Goal: Information Seeking & Learning: Check status

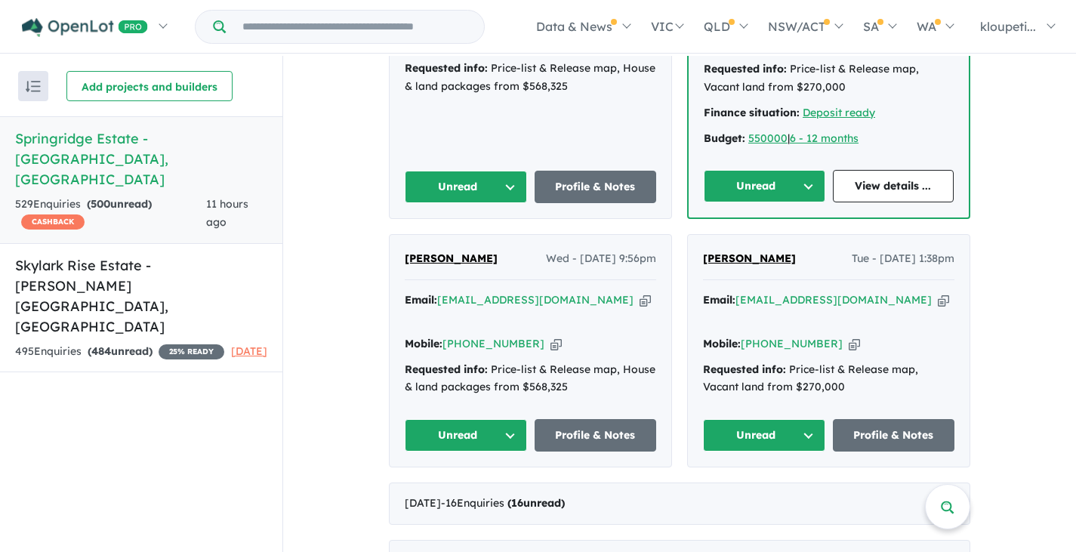
scroll to position [831, 0]
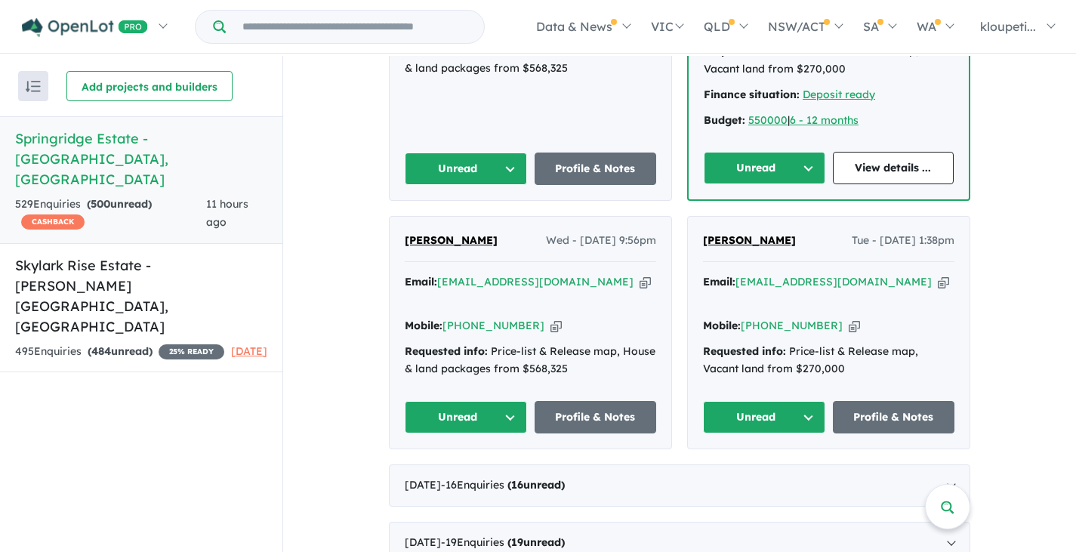
click at [756, 233] on span "[PERSON_NAME]" at bounding box center [749, 240] width 93 height 14
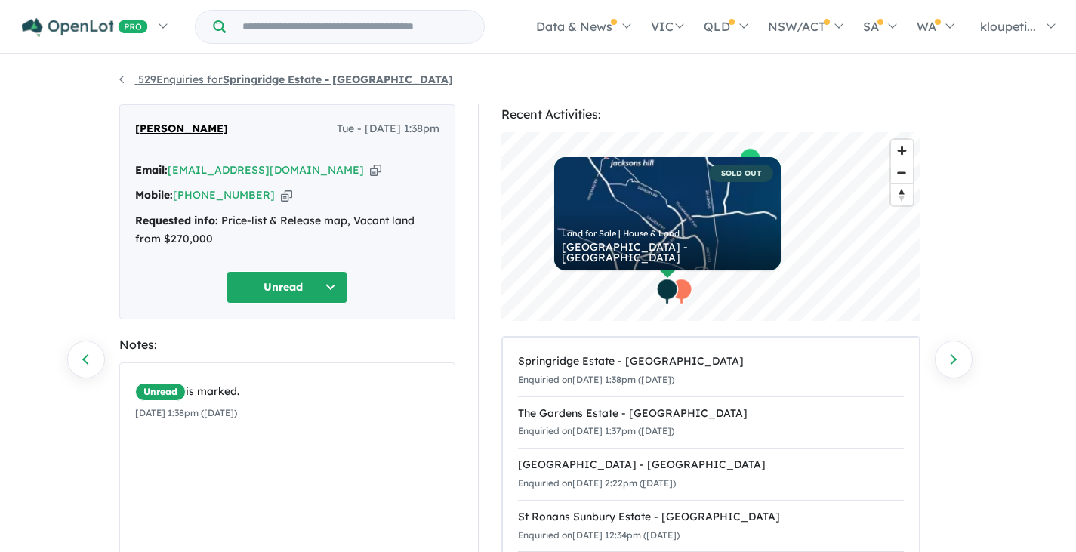
click at [144, 83] on link "529 Enquiries for Springridge Estate - Wallan" at bounding box center [286, 80] width 334 height 14
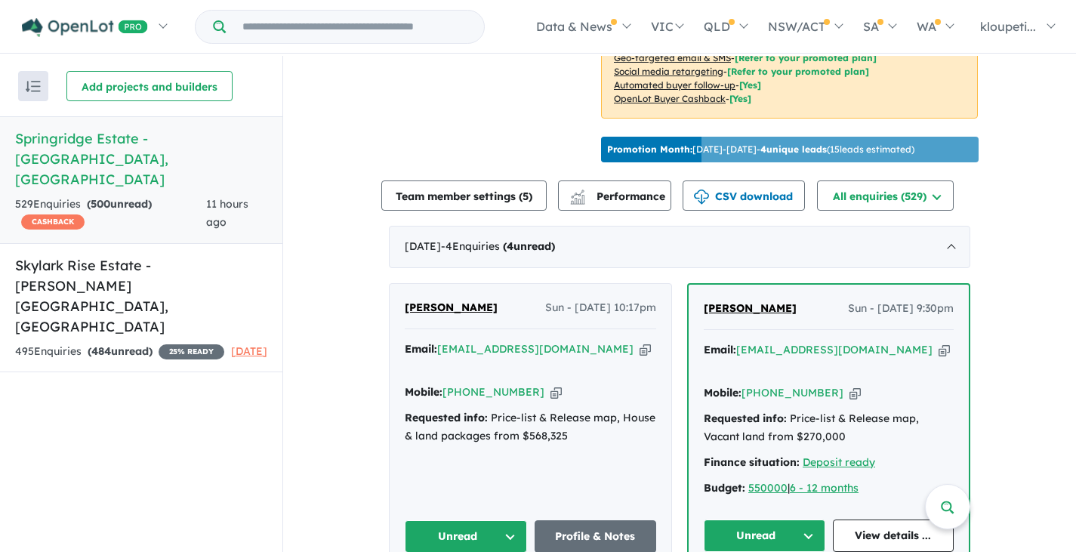
scroll to position [628, 0]
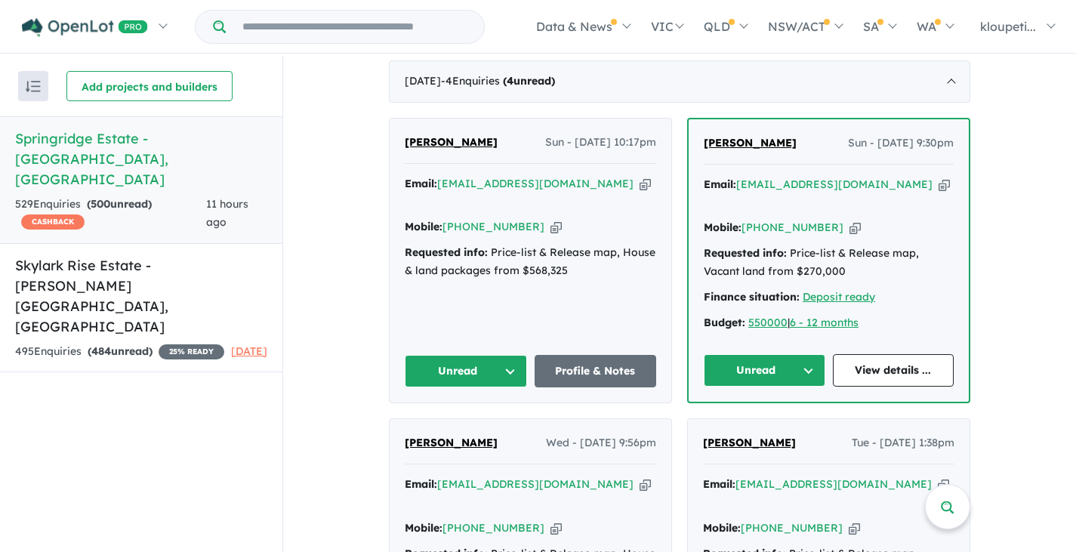
click at [418, 436] on span "Navin Bojja" at bounding box center [451, 443] width 93 height 14
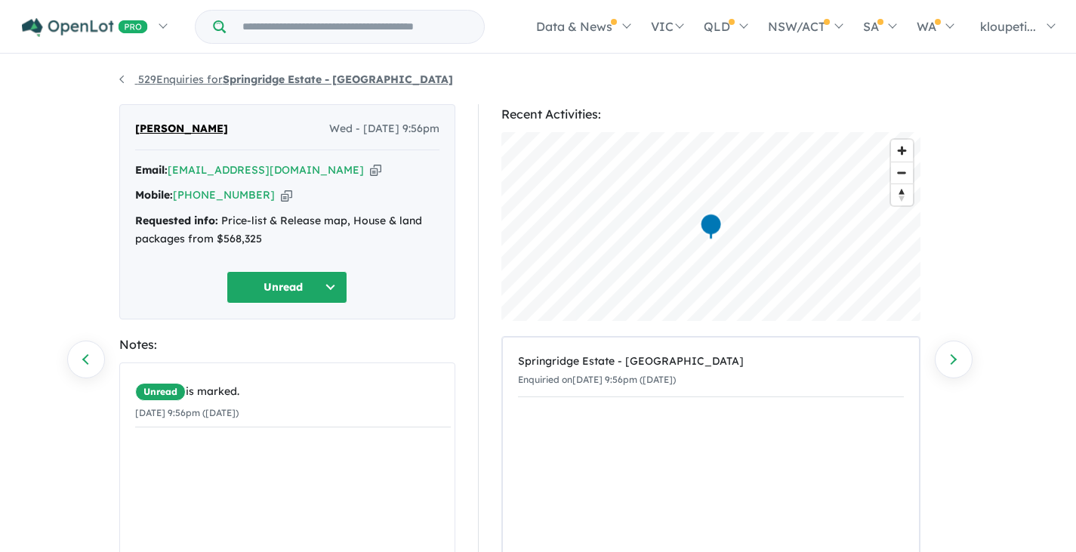
click at [162, 82] on link "529 Enquiries for Springridge Estate - Wallan" at bounding box center [286, 80] width 334 height 14
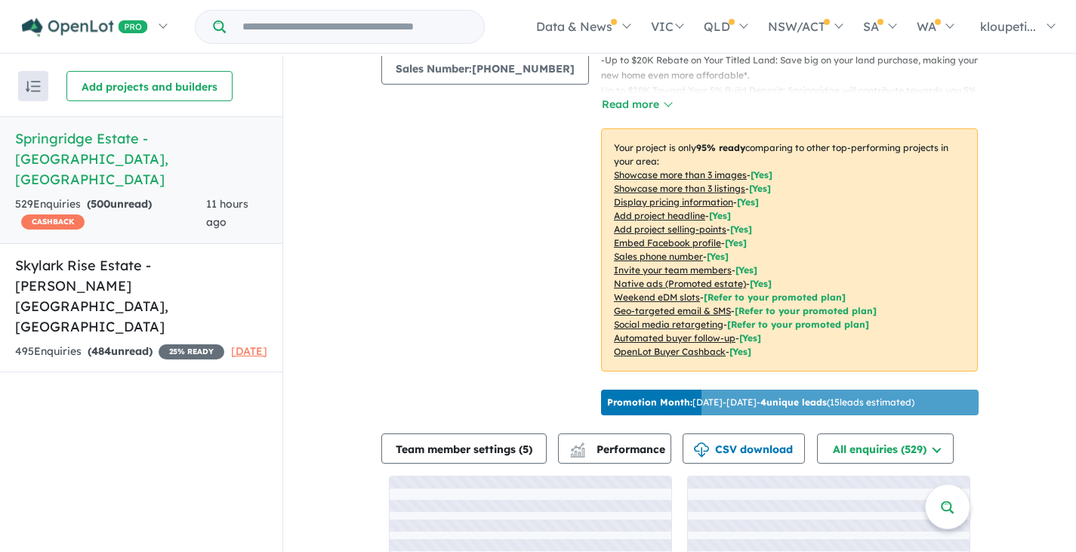
scroll to position [326, 0]
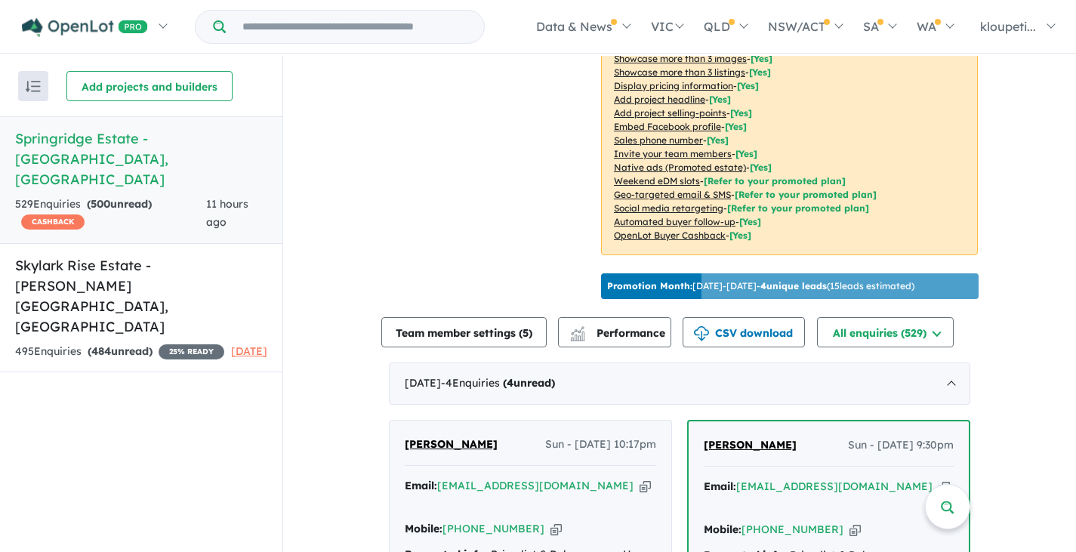
click at [745, 455] on link "[PERSON_NAME]" at bounding box center [750, 446] width 93 height 18
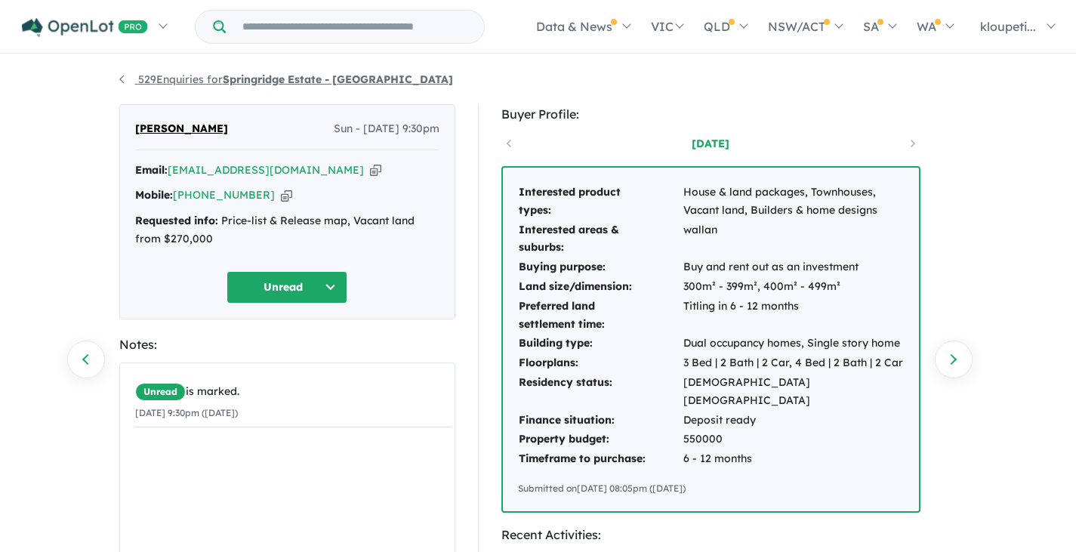
click at [190, 79] on link "529 Enquiries for Springridge Estate - [GEOGRAPHIC_DATA]" at bounding box center [286, 80] width 334 height 14
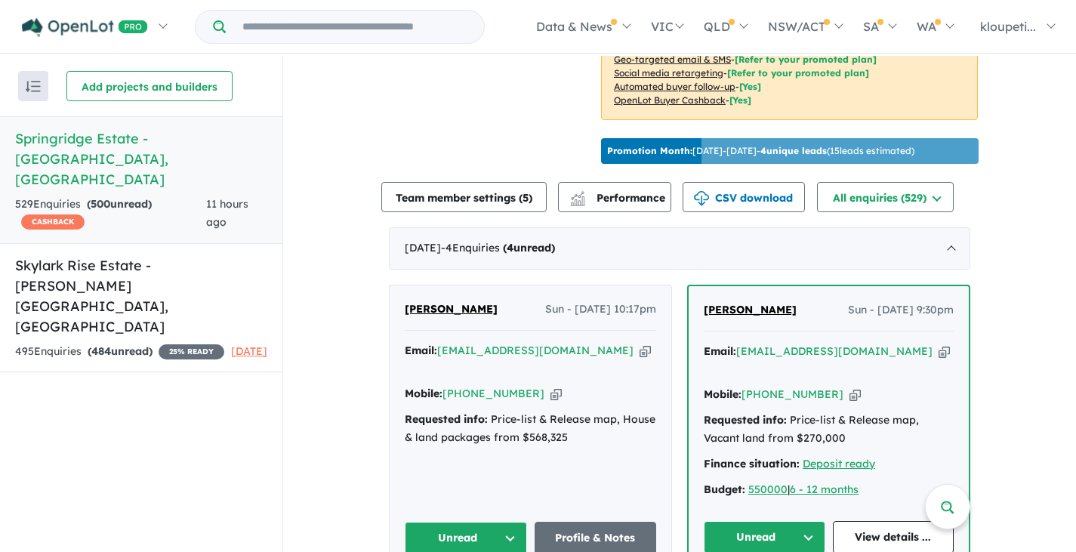
scroll to position [604, 0]
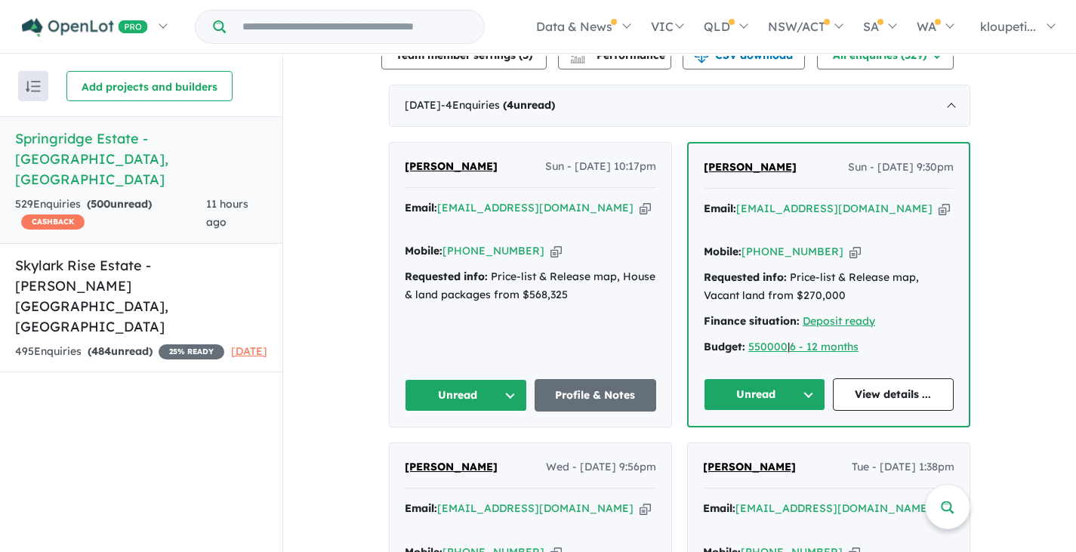
click at [405, 171] on span "[PERSON_NAME]" at bounding box center [451, 166] width 93 height 14
